Goal: Task Accomplishment & Management: Use online tool/utility

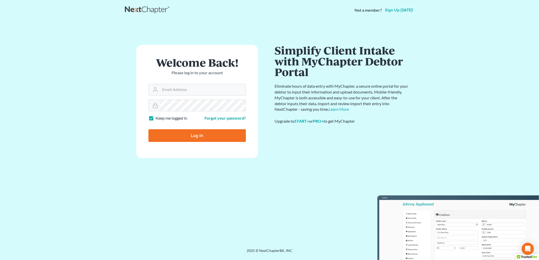
type input "Damon.Bruntz@bruntzlaw.com"
click at [195, 133] on input "Log In" at bounding box center [196, 135] width 97 height 13
type input "Thinking..."
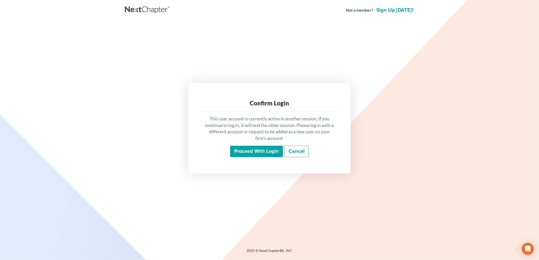
click at [264, 156] on input "Proceed with login" at bounding box center [256, 152] width 53 height 12
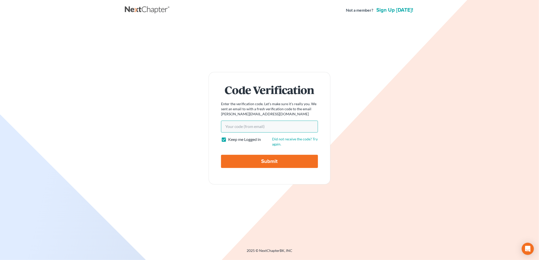
click at [288, 126] on input "Your code(from email)" at bounding box center [269, 127] width 97 height 12
click at [257, 127] on input "Your code(from email)" at bounding box center [269, 127] width 97 height 12
type input "eada88"
click at [221, 155] on input "Submit" at bounding box center [269, 161] width 97 height 13
type input "Thinking..."
